Goal: Task Accomplishment & Management: Use online tool/utility

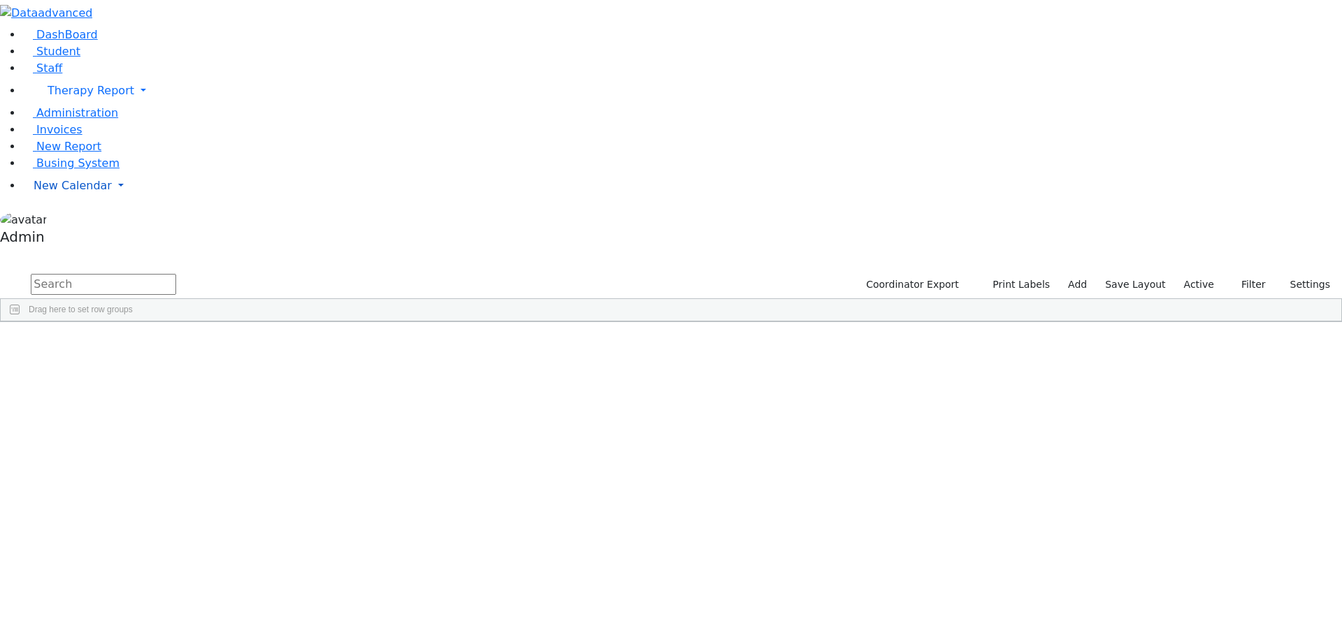
click at [61, 97] on span "New Calendar" at bounding box center [91, 90] width 87 height 13
click at [71, 220] on span "Calendar" at bounding box center [55, 213] width 50 height 13
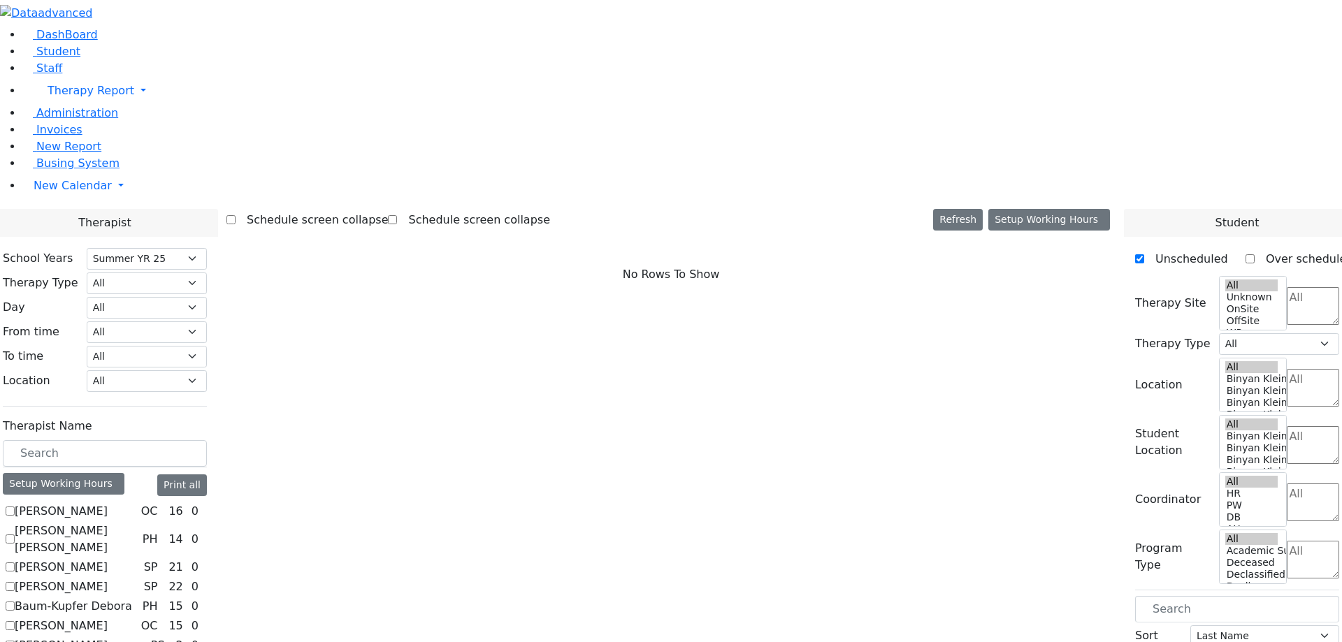
select select "211"
click at [504, 209] on label "Schedule screen collapse" at bounding box center [473, 220] width 153 height 22
click at [397, 215] on input "Schedule screen collapse" at bounding box center [392, 219] width 9 height 9
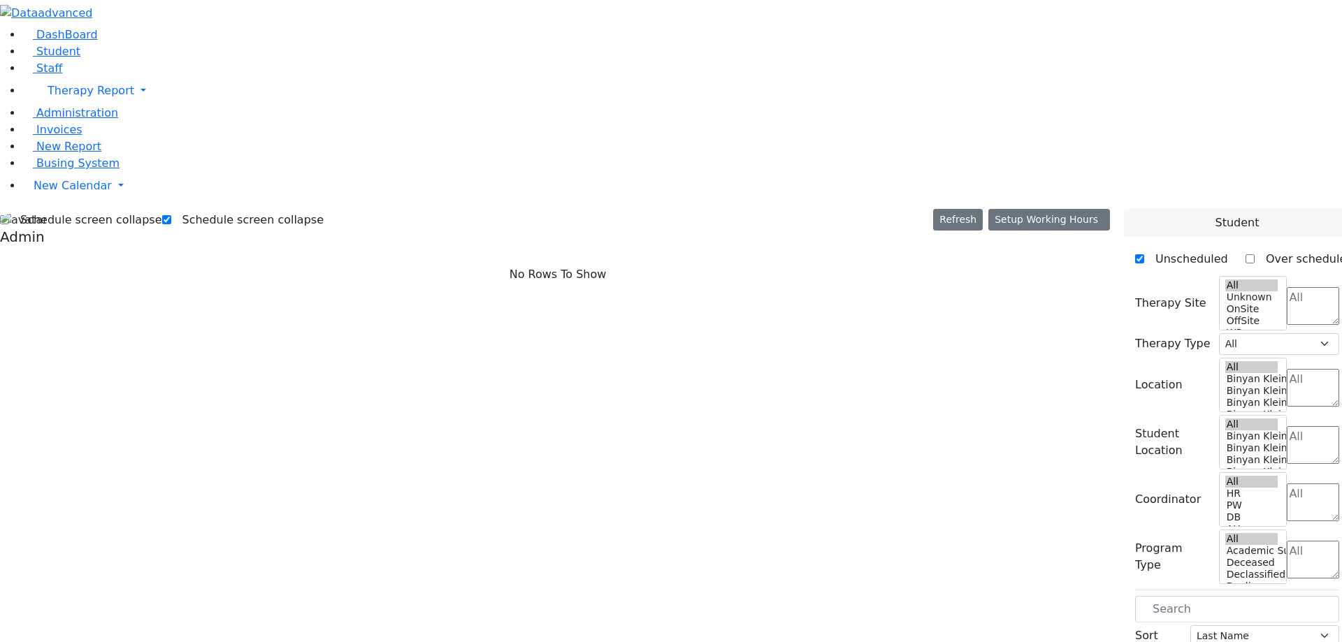
click at [187, 209] on label "Schedule screen collapse" at bounding box center [247, 220] width 153 height 22
click at [171, 215] on input "Schedule screen collapse" at bounding box center [166, 219] width 9 height 9
checkbox input "false"
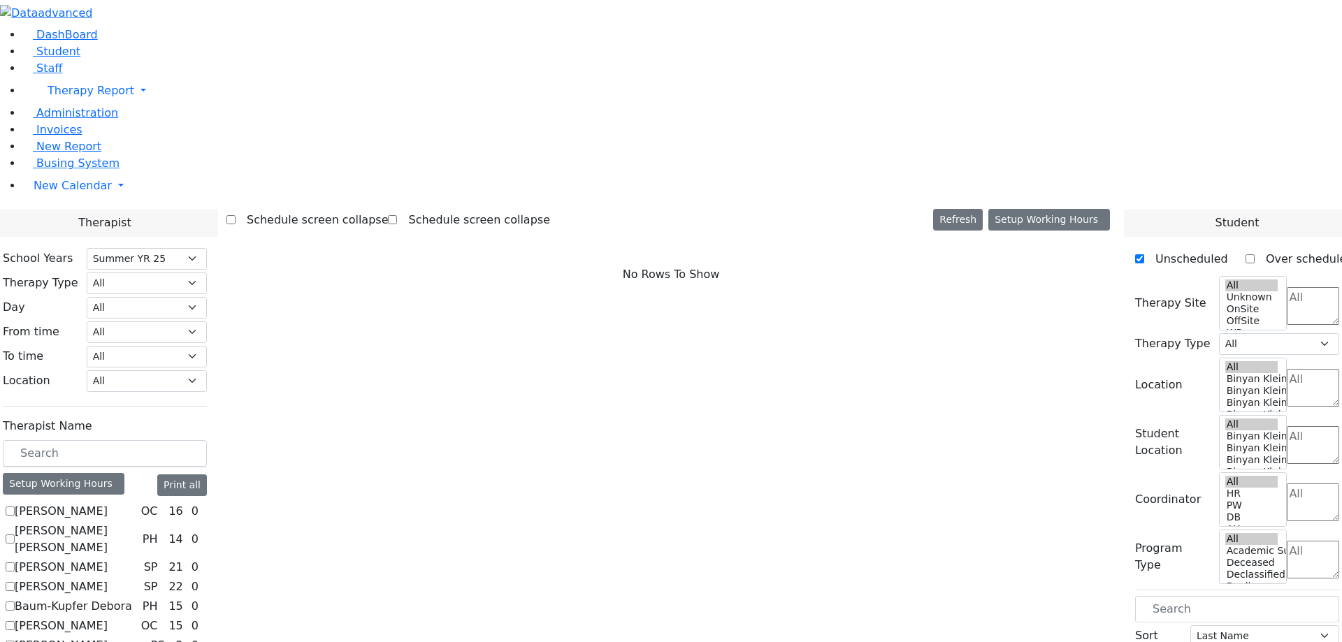
click at [108, 503] on label "[PERSON_NAME]" at bounding box center [61, 511] width 93 height 17
click at [15, 507] on input "[PERSON_NAME]" at bounding box center [10, 511] width 9 height 9
checkbox input "true"
select select "1"
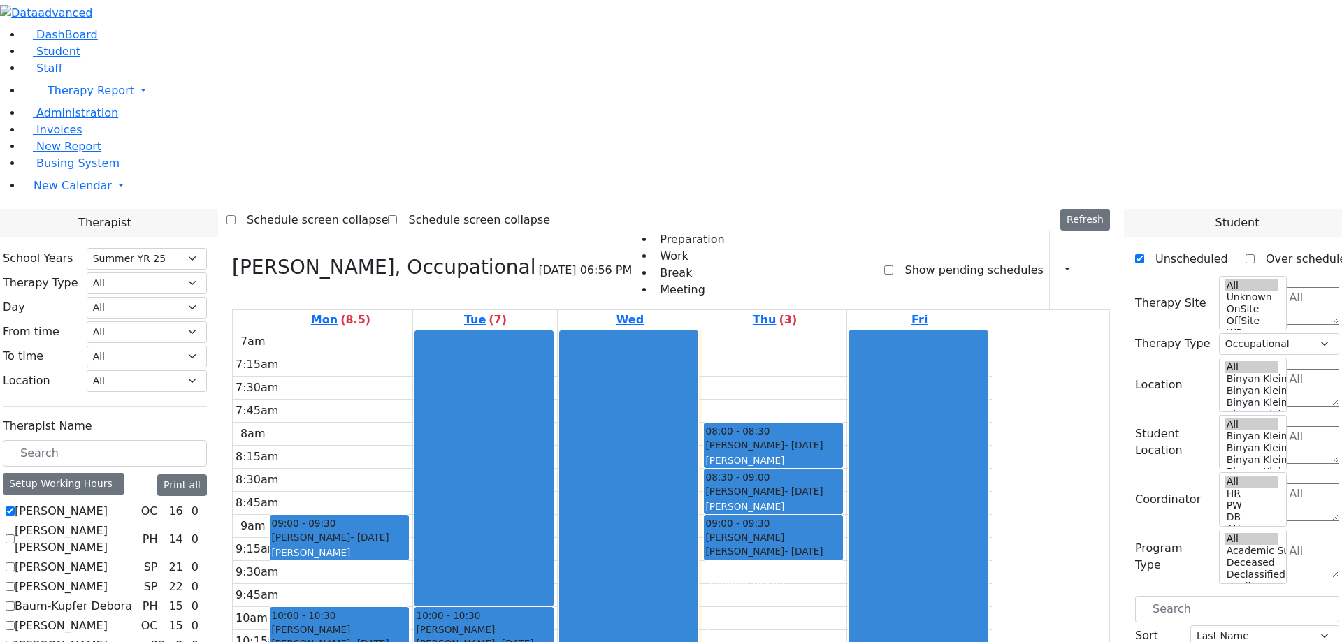
click at [137, 523] on label "[PERSON_NAME] [PERSON_NAME]" at bounding box center [76, 540] width 122 height 34
click at [15, 535] on input "[PERSON_NAME] [PERSON_NAME]" at bounding box center [10, 539] width 9 height 9
checkbox input "true"
select select
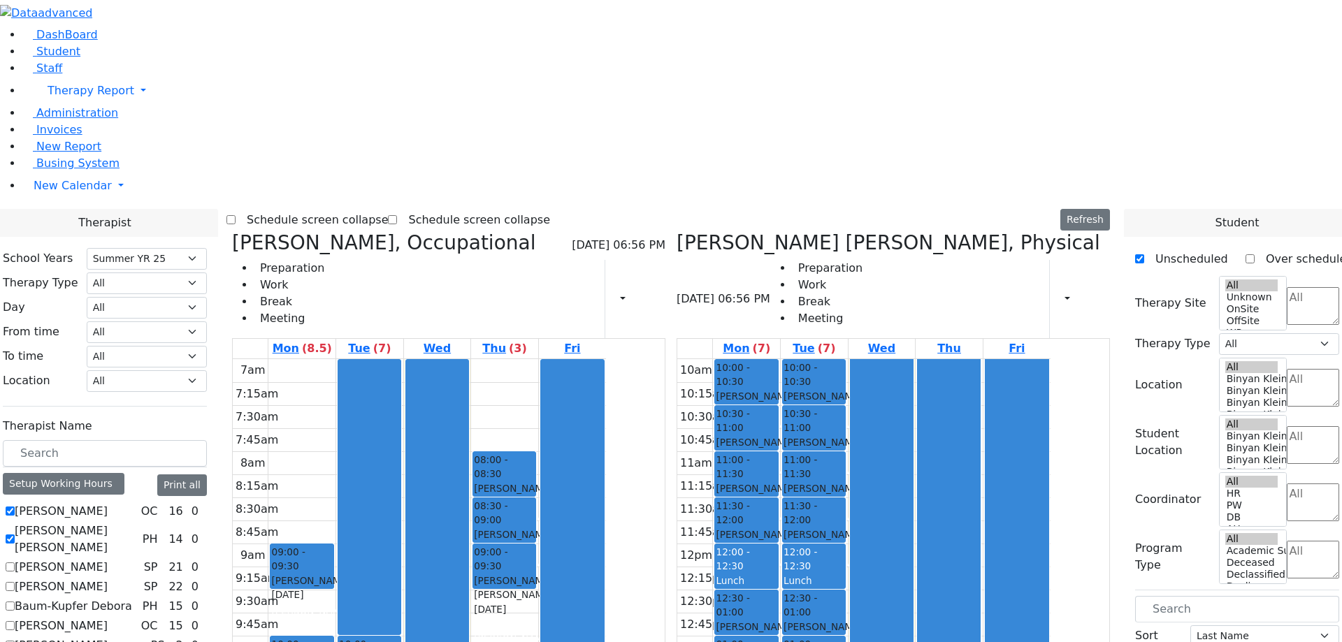
click at [528, 209] on label "Schedule screen collapse" at bounding box center [473, 220] width 153 height 22
click at [397, 215] on input "Schedule screen collapse" at bounding box center [392, 219] width 9 height 9
checkbox input "true"
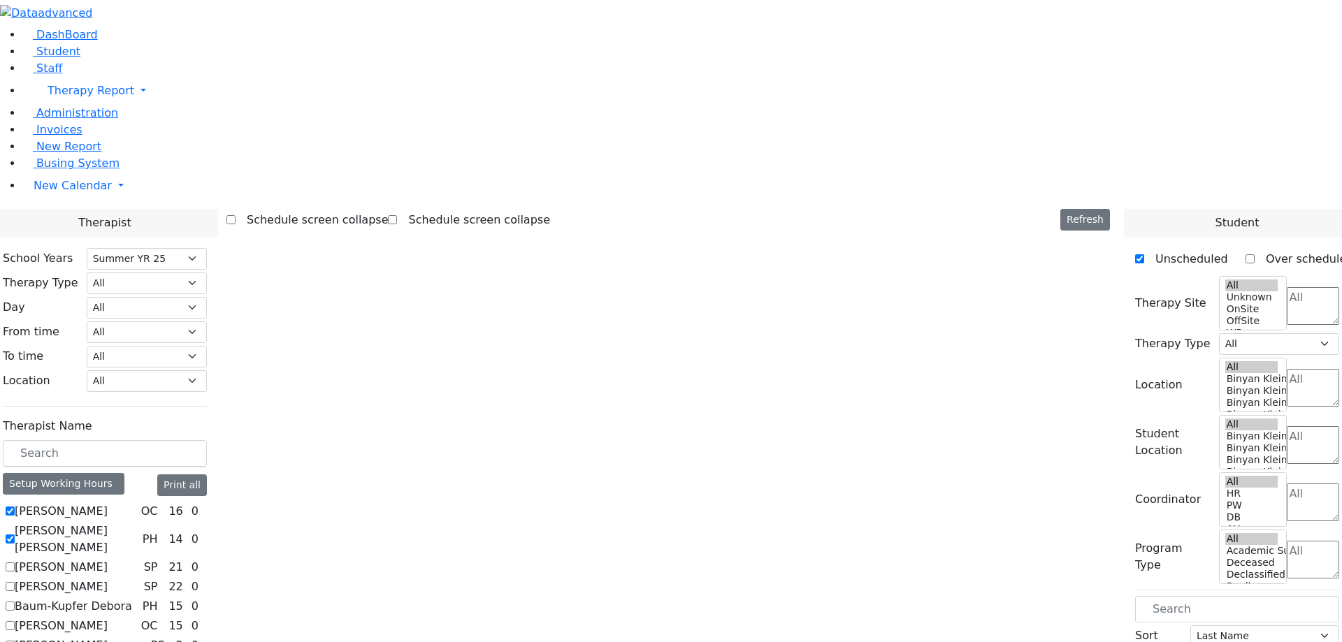
select select "211"
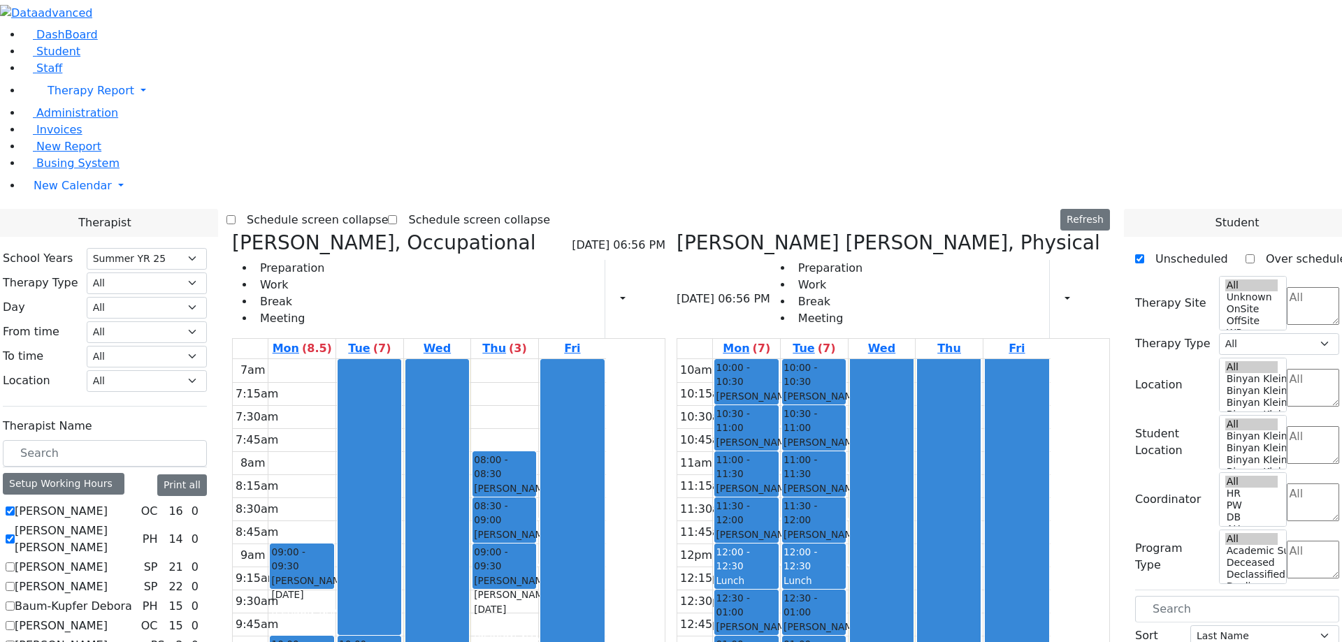
click at [389, 209] on label "Schedule screen collapse" at bounding box center [312, 220] width 153 height 22
click at [236, 215] on input "Schedule screen collapse" at bounding box center [230, 219] width 9 height 9
checkbox input "true"
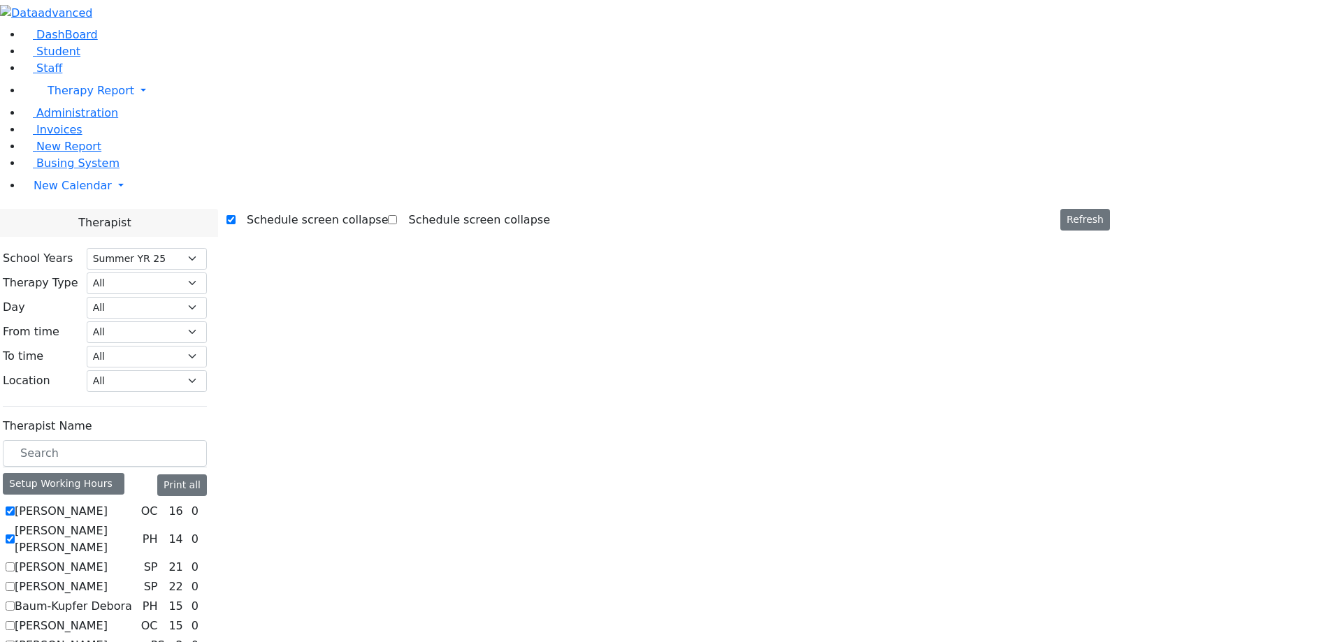
select select "211"
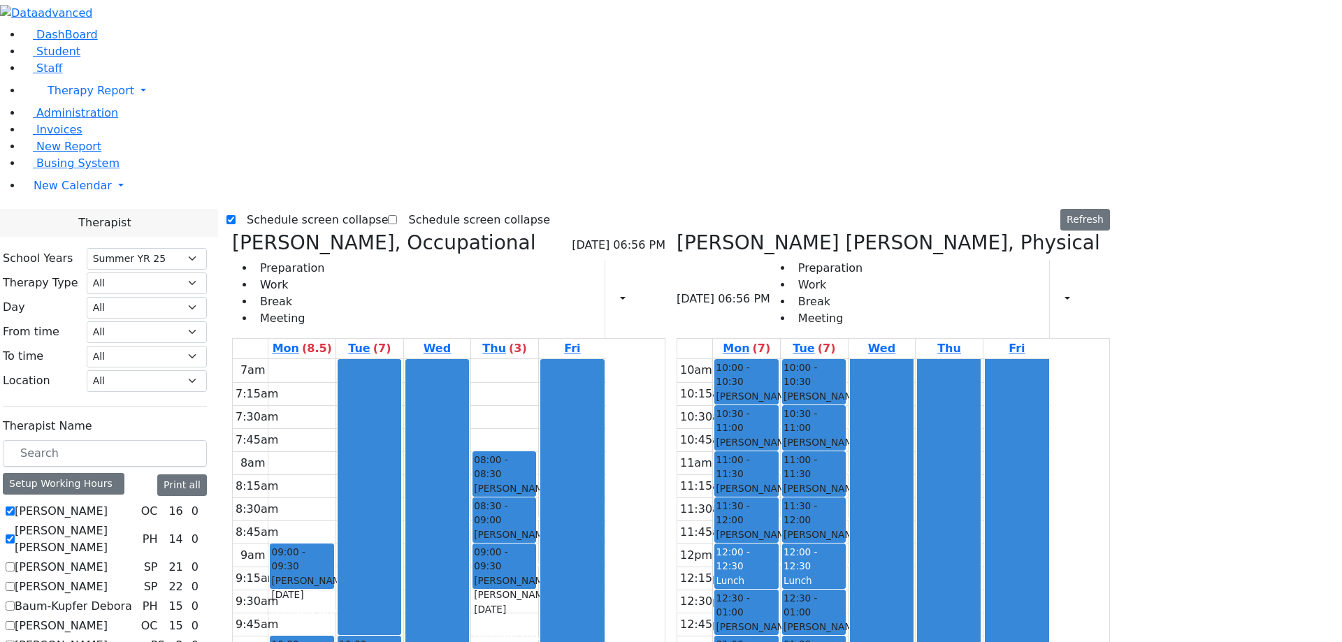
click at [389, 209] on label "Schedule screen collapse" at bounding box center [312, 220] width 153 height 22
click at [236, 215] on input "Schedule screen collapse" at bounding box center [230, 219] width 9 height 9
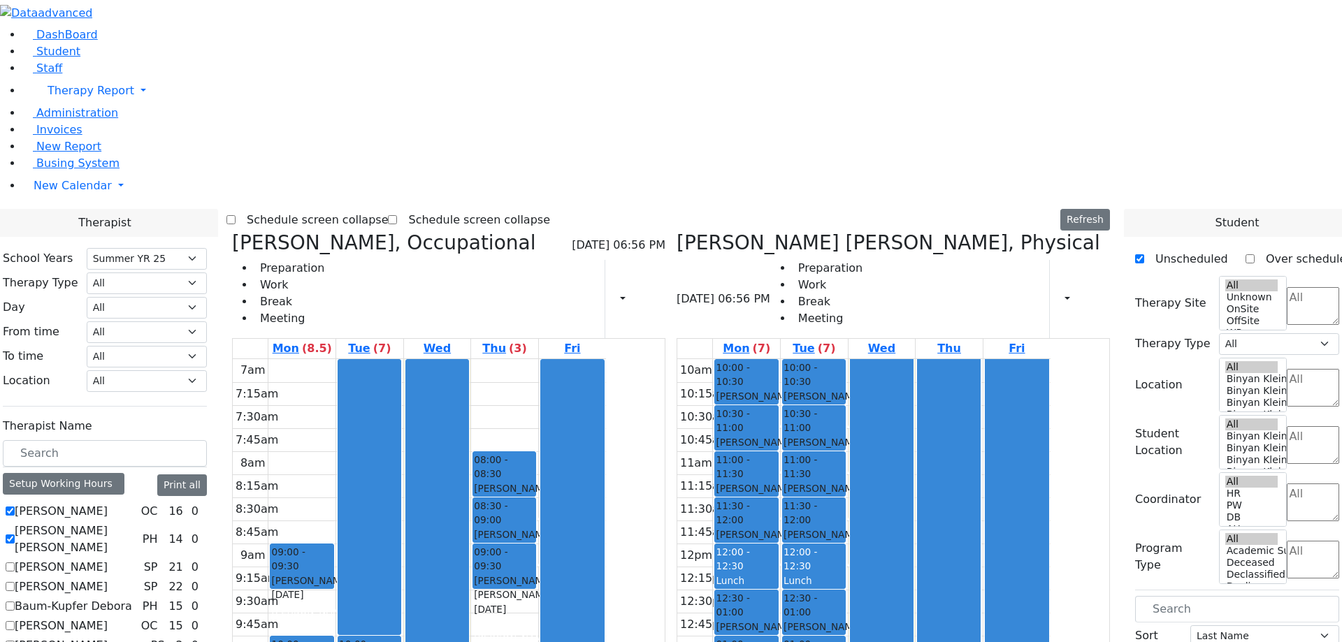
click at [389, 209] on label "Schedule screen collapse" at bounding box center [312, 220] width 153 height 22
click at [236, 215] on input "Schedule screen collapse" at bounding box center [230, 219] width 9 height 9
checkbox input "true"
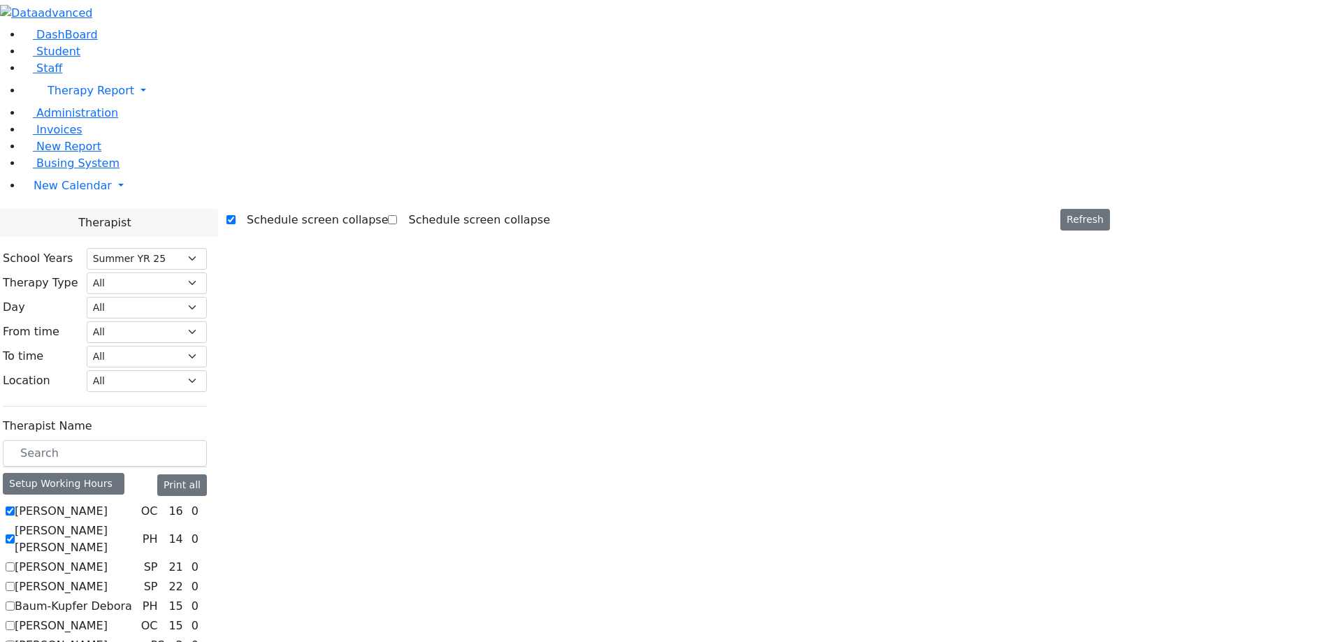
select select "211"
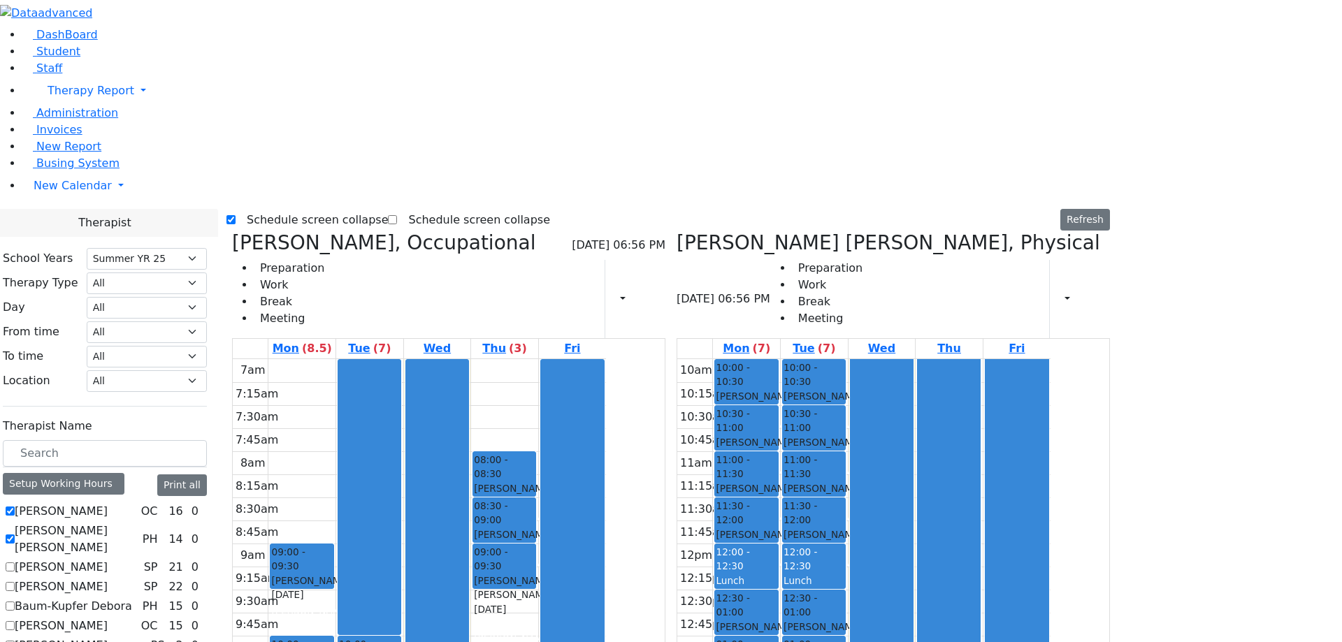
click at [389, 209] on label "Schedule screen collapse" at bounding box center [312, 220] width 153 height 22
click at [236, 215] on input "Schedule screen collapse" at bounding box center [230, 219] width 9 height 9
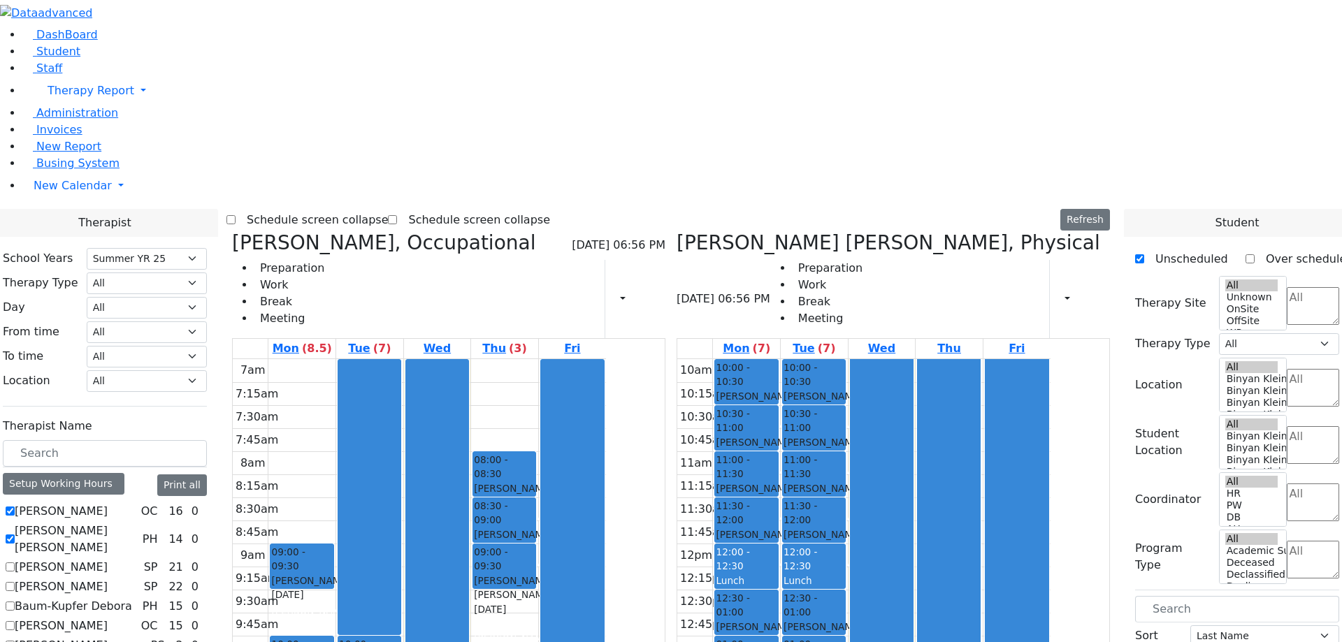
click at [389, 209] on label "Schedule screen collapse" at bounding box center [312, 220] width 153 height 22
click at [236, 215] on input "Schedule screen collapse" at bounding box center [230, 219] width 9 height 9
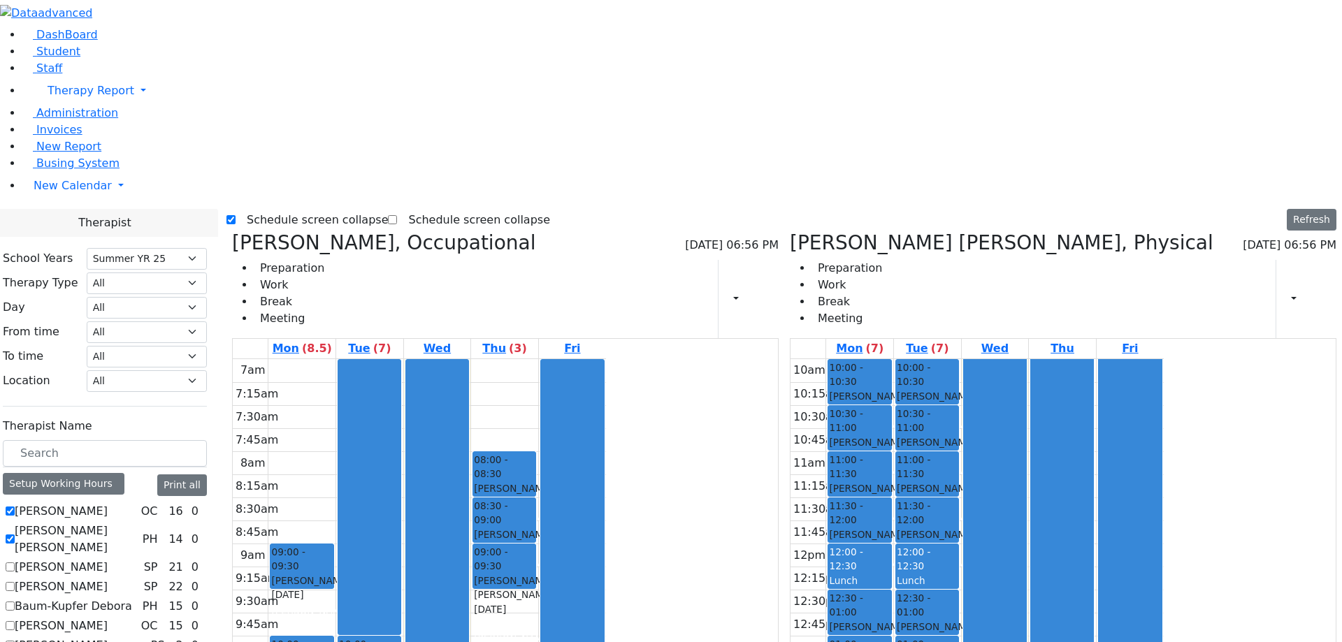
click at [269, 209] on label "Schedule screen collapse" at bounding box center [312, 220] width 153 height 22
click at [236, 215] on input "Schedule screen collapse" at bounding box center [230, 219] width 9 height 9
checkbox input "false"
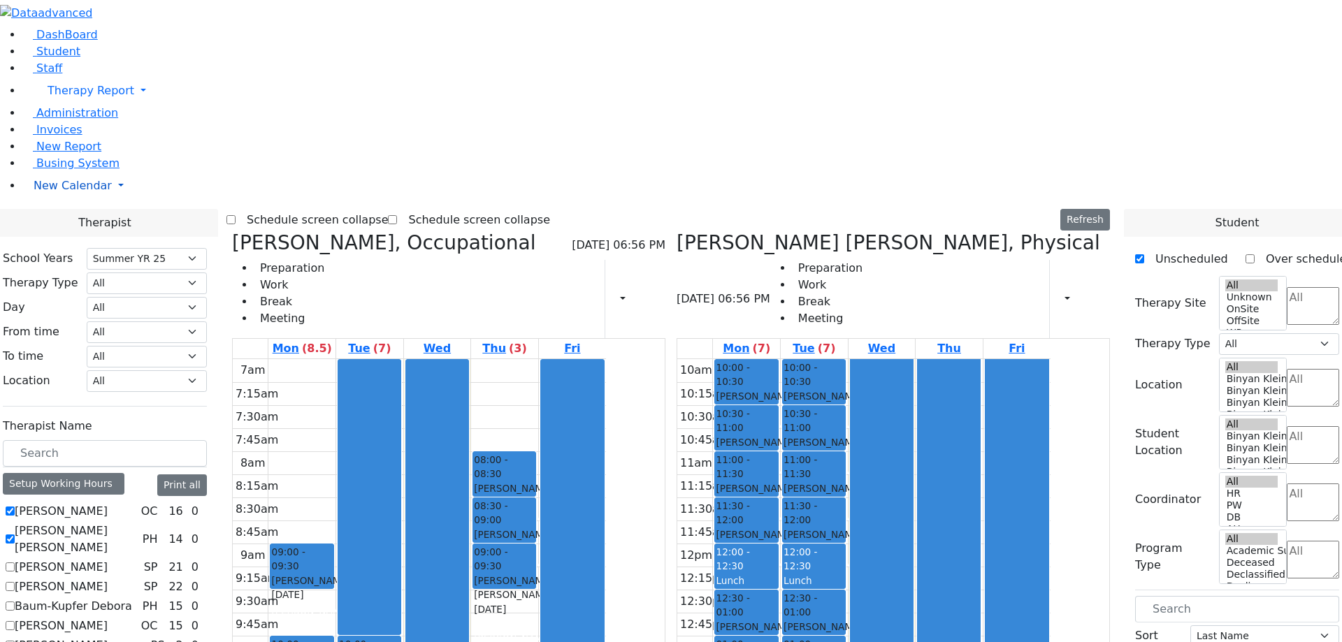
click at [130, 105] on link "New Calendar" at bounding box center [682, 91] width 1320 height 28
click at [194, 214] on icon at bounding box center [194, 214] width 0 height 0
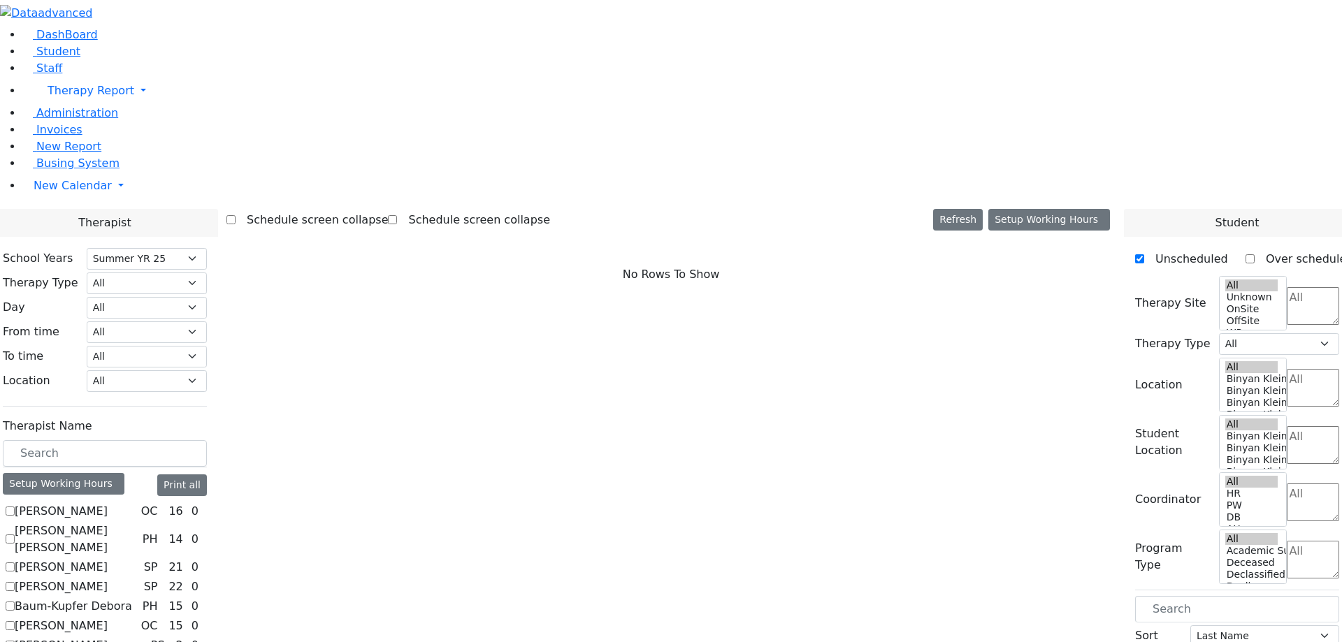
select select "211"
click at [426, 209] on label "Schedule screen collapse" at bounding box center [473, 220] width 153 height 22
click at [397, 215] on input "Schedule screen collapse" at bounding box center [392, 219] width 9 height 9
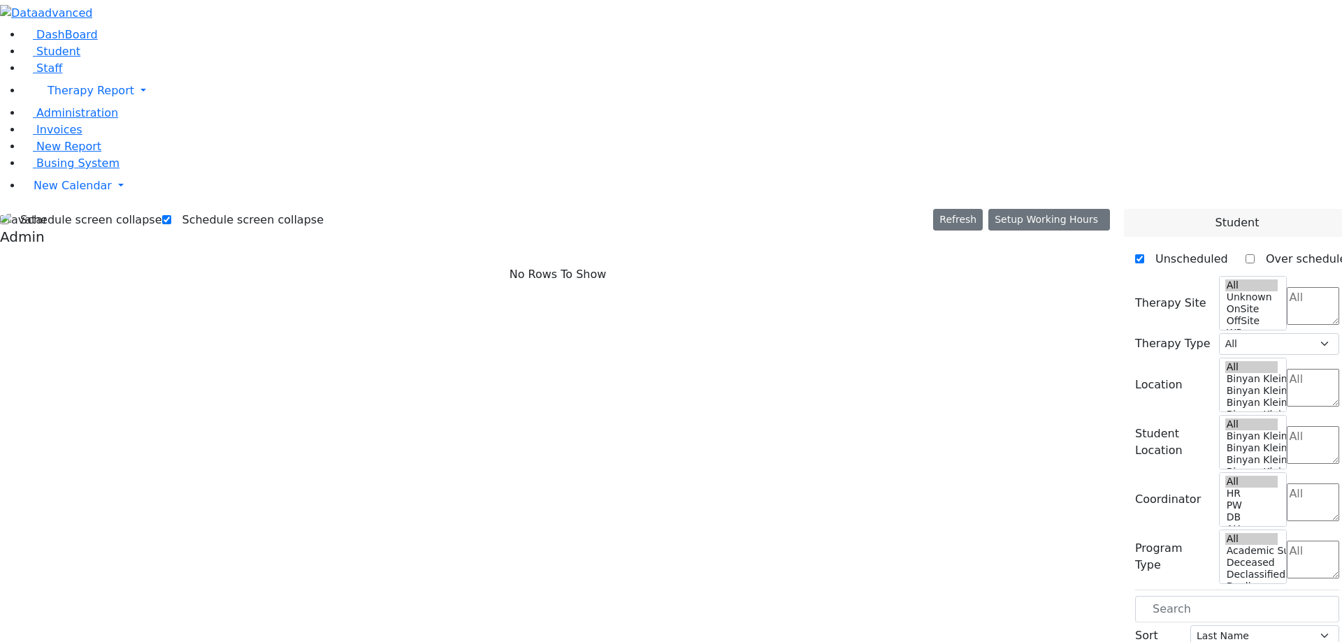
click at [276, 209] on label "Schedule screen collapse" at bounding box center [247, 220] width 153 height 22
click at [171, 215] on input "Schedule screen collapse" at bounding box center [166, 219] width 9 height 9
checkbox input "false"
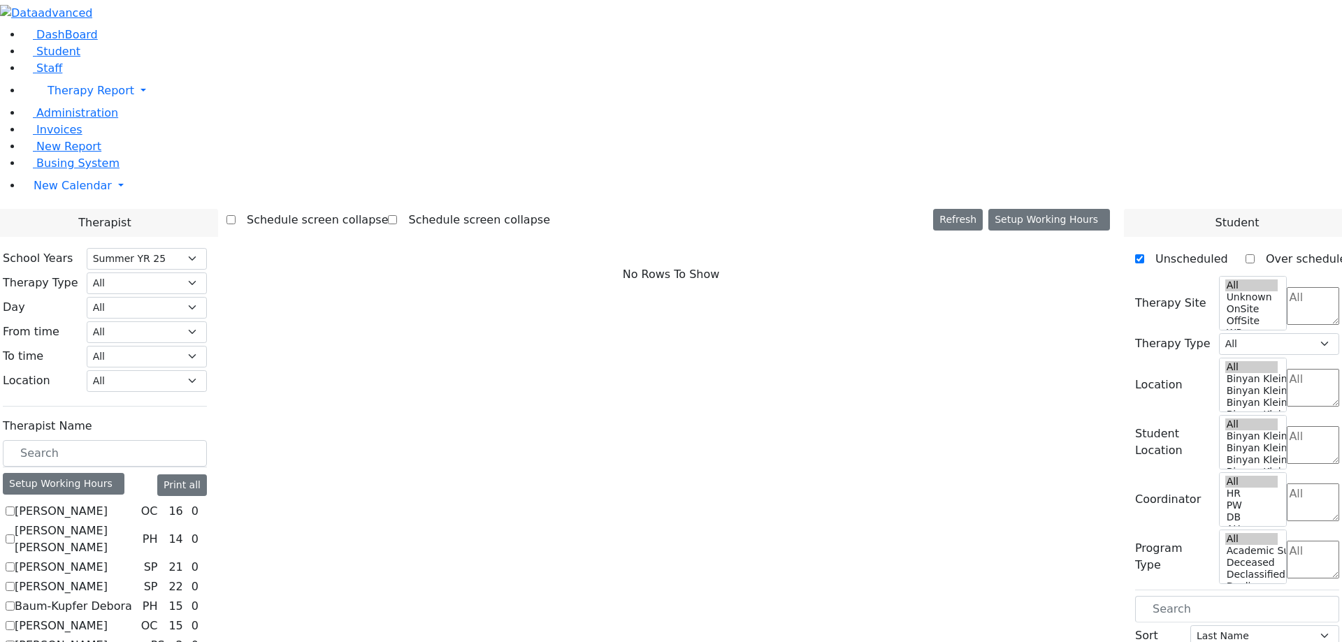
click at [108, 503] on label "[PERSON_NAME]" at bounding box center [61, 511] width 93 height 17
click at [15, 507] on input "[PERSON_NAME]" at bounding box center [10, 511] width 9 height 9
checkbox input "true"
select select "1"
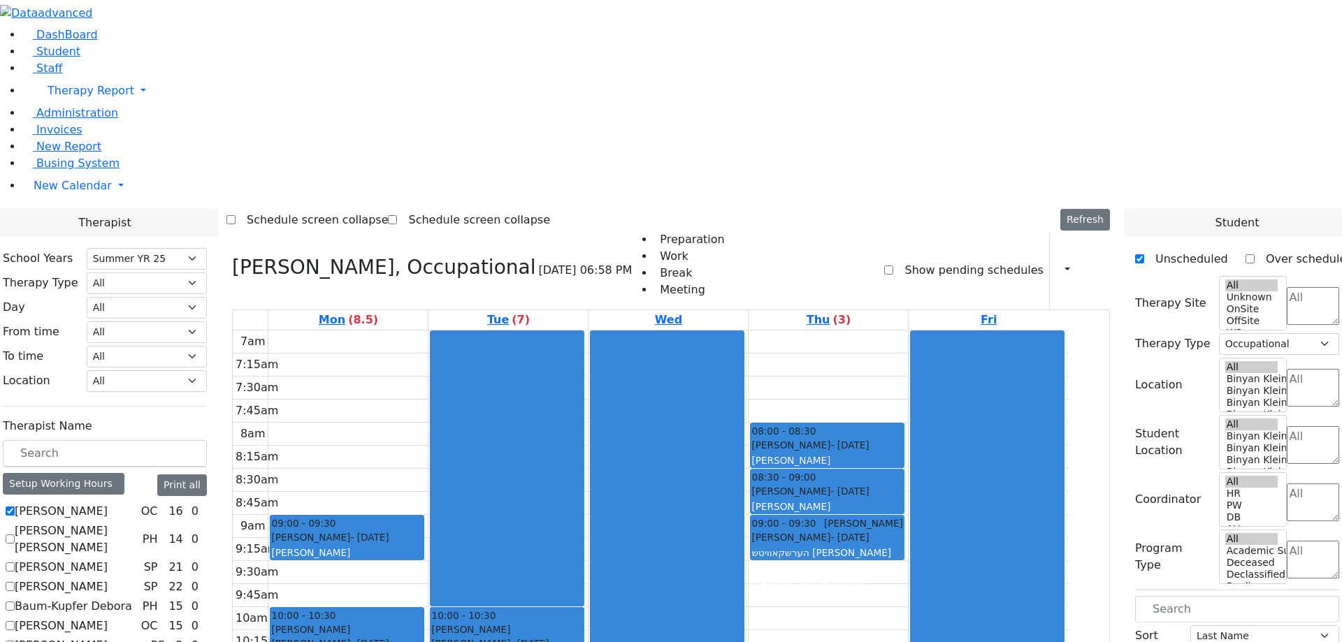
click at [441, 209] on label "Schedule screen collapse" at bounding box center [473, 220] width 153 height 22
click at [397, 215] on input "Schedule screen collapse" at bounding box center [392, 219] width 9 height 9
checkbox input "true"
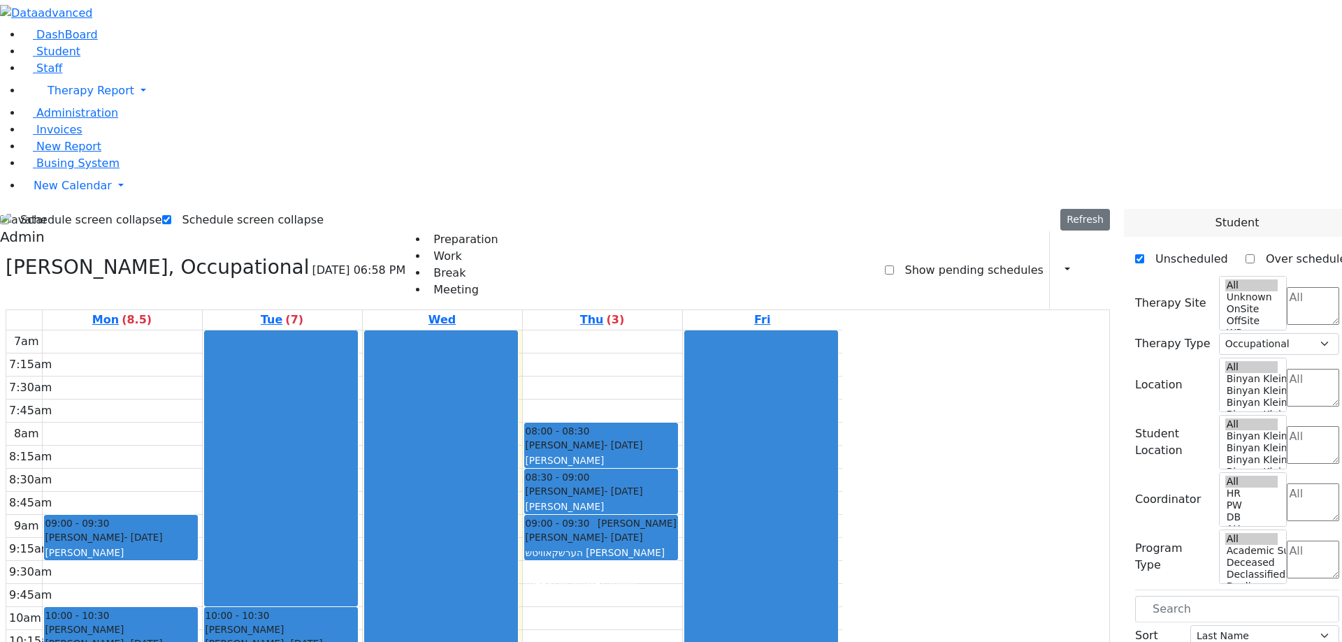
click at [150, 209] on label "Schedule screen collapse" at bounding box center [85, 220] width 153 height 22
click at [9, 215] on input "Schedule screen collapse" at bounding box center [4, 219] width 9 height 9
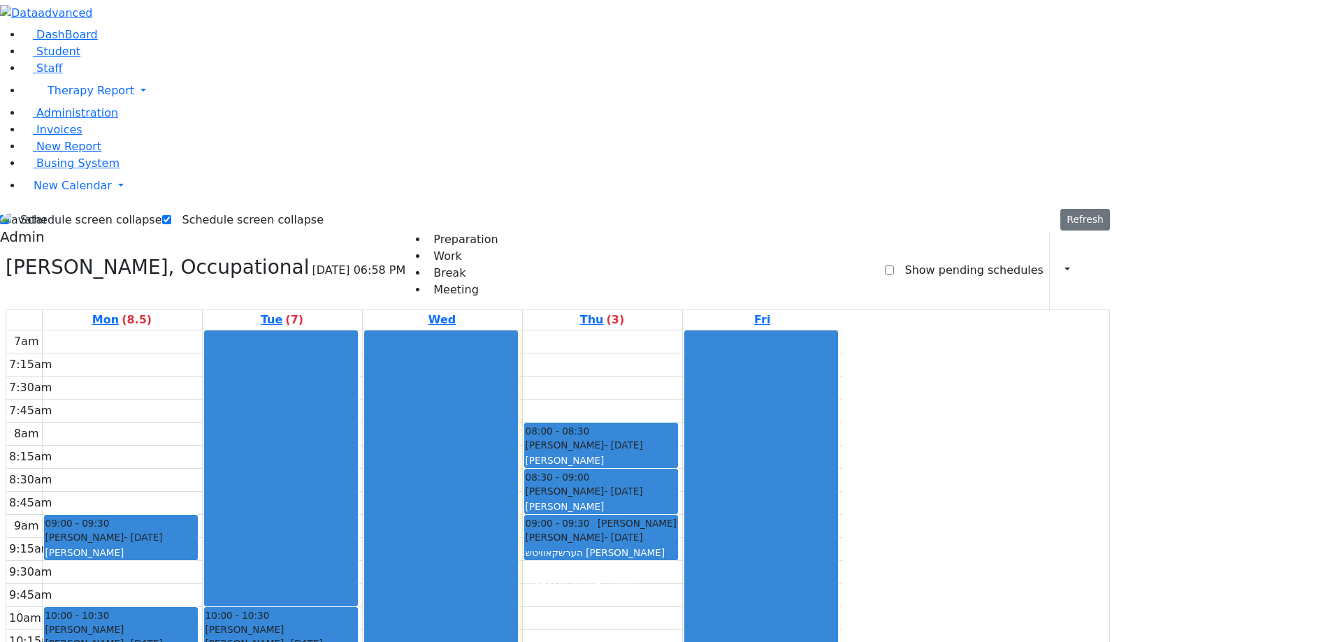
click at [150, 209] on label "Schedule screen collapse" at bounding box center [85, 220] width 153 height 22
click at [9, 215] on input "Schedule screen collapse" at bounding box center [4, 219] width 9 height 9
checkbox input "false"
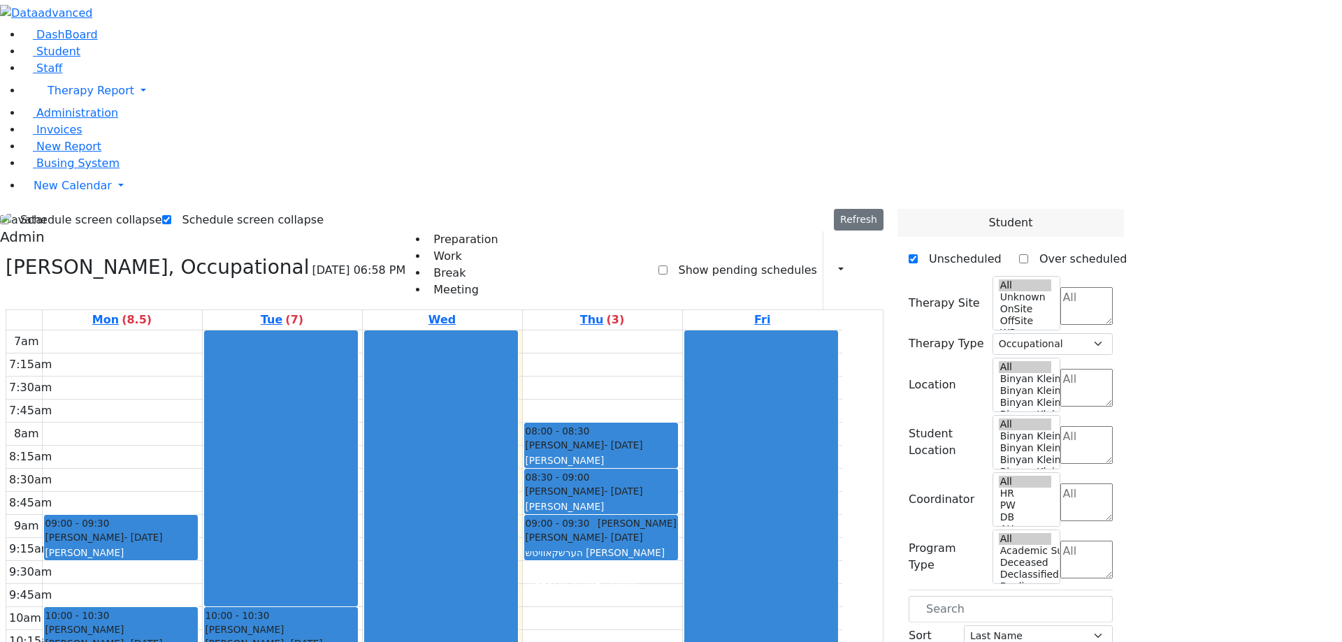
click at [206, 209] on label "Schedule screen collapse" at bounding box center [247, 220] width 153 height 22
click at [171, 215] on input "Schedule screen collapse" at bounding box center [166, 219] width 9 height 9
checkbox input "false"
